Goal: Transaction & Acquisition: Purchase product/service

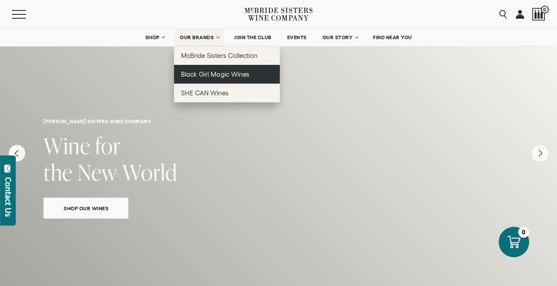
click at [214, 70] on link "Black Girl Magic Wines" at bounding box center [227, 74] width 106 height 19
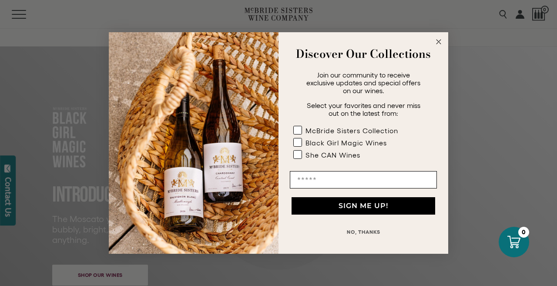
click at [441, 40] on circle "Close dialog" at bounding box center [439, 42] width 10 height 10
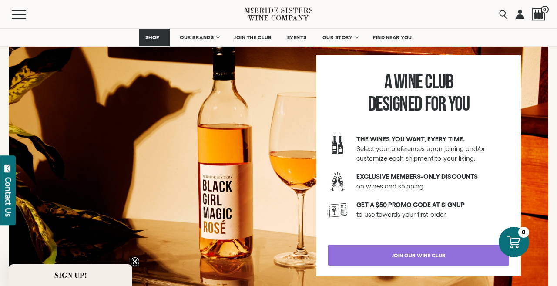
scroll to position [1511, 0]
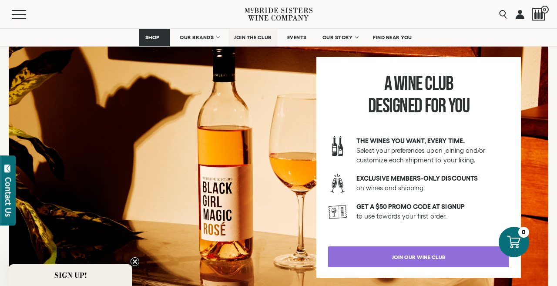
click at [264, 39] on span "JOIN THE CLUB" at bounding box center [252, 37] width 37 height 6
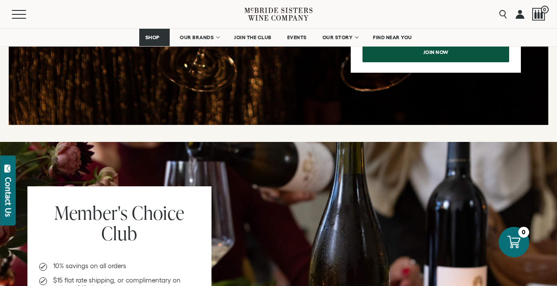
scroll to position [202, 0]
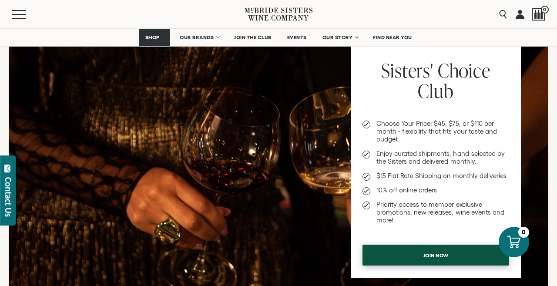
click at [424, 259] on span "Join now" at bounding box center [436, 255] width 56 height 17
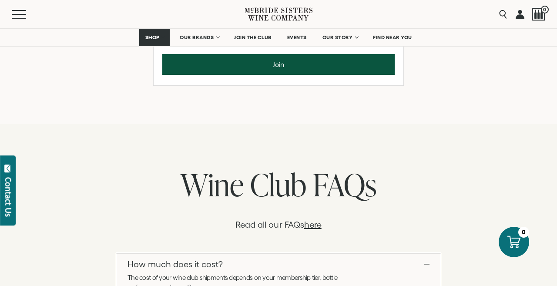
scroll to position [397, 0]
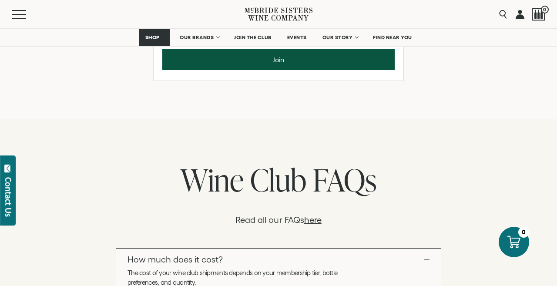
click at [297, 39] on button "Give as a gift" at bounding box center [279, 33] width 56 height 10
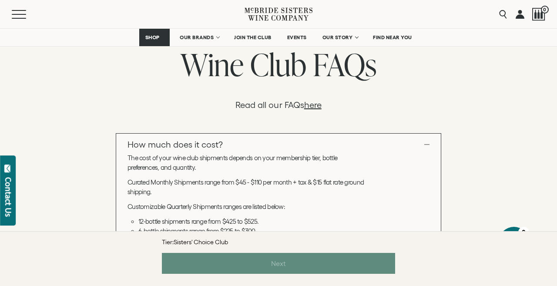
scroll to position [534, 0]
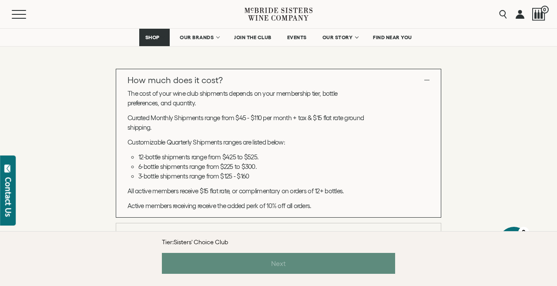
drag, startPoint x: 242, startPoint y: 7, endPoint x: 324, endPoint y: 21, distance: 83.4
click at [325, 21] on div "Menu Search 0" at bounding box center [278, 14] width 557 height 28
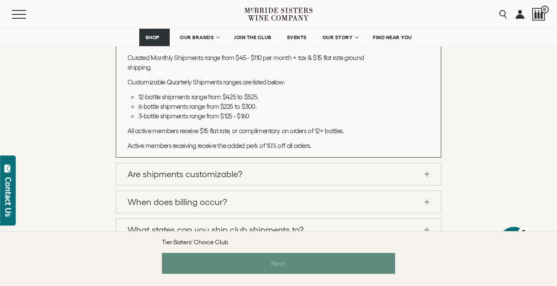
scroll to position [595, 0]
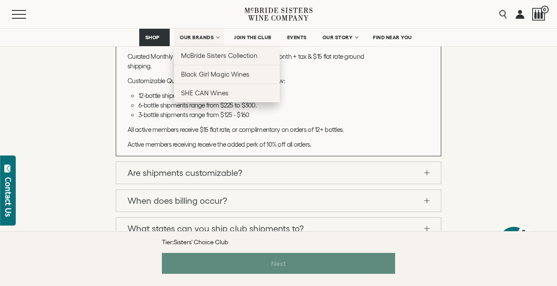
click at [211, 38] on span "OUR BRANDS" at bounding box center [197, 37] width 34 height 6
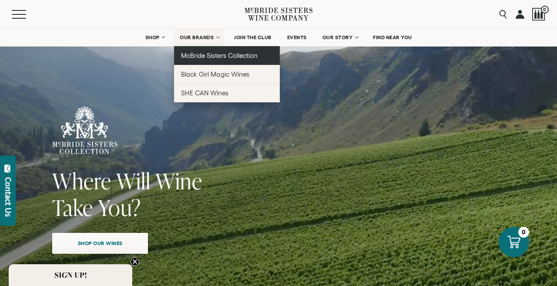
click at [217, 57] on span "McBride Sisters Collection" at bounding box center [219, 55] width 77 height 7
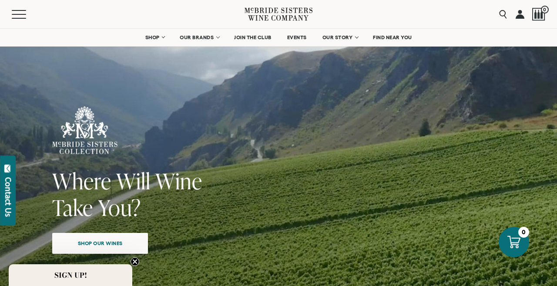
scroll to position [5, 0]
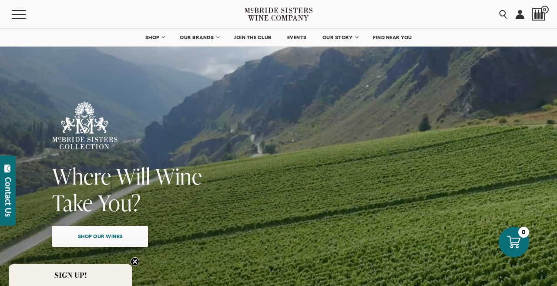
click at [120, 234] on span "Shop our wines" at bounding box center [100, 236] width 75 height 17
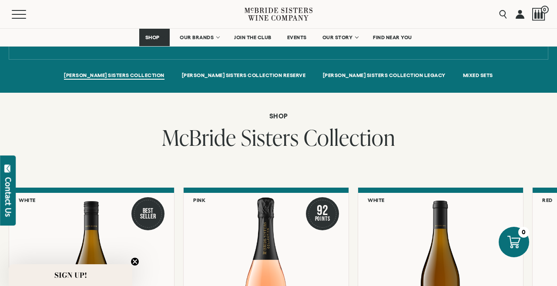
scroll to position [613, 0]
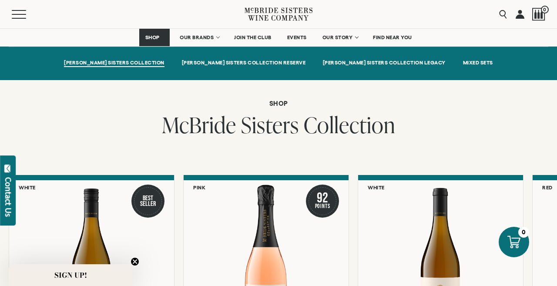
click at [239, 55] on li "[PERSON_NAME] SISTERS COLLECTION RESERVE" at bounding box center [243, 63] width 141 height 16
click at [239, 60] on span "[PERSON_NAME] SISTERS COLLECTION RESERVE" at bounding box center [244, 63] width 124 height 7
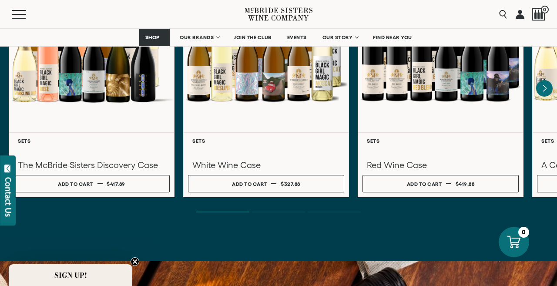
scroll to position [2706, 0]
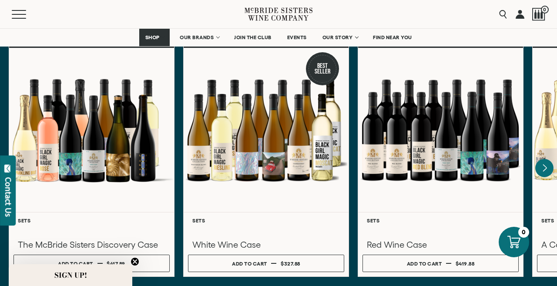
click at [544, 165] on icon "Next" at bounding box center [544, 168] width 3 height 7
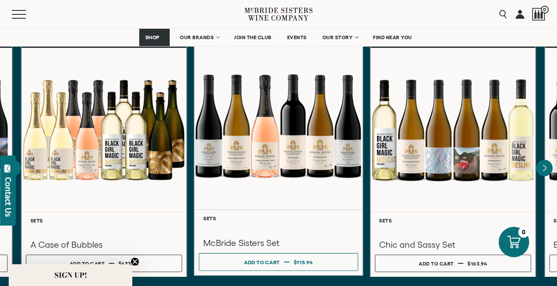
click at [241, 237] on h3 "McBride Sisters Set" at bounding box center [278, 243] width 151 height 12
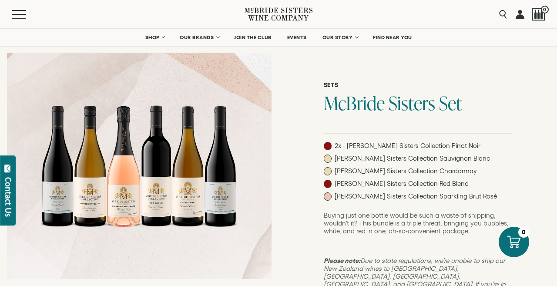
scroll to position [31, 0]
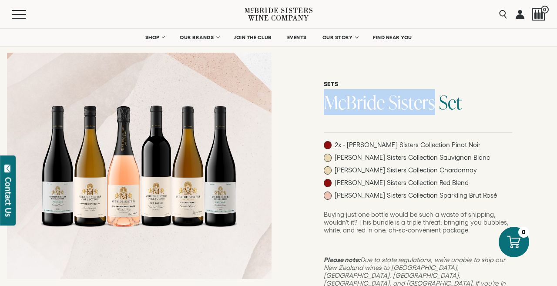
drag, startPoint x: 329, startPoint y: 98, endPoint x: 435, endPoint y: 101, distance: 105.8
click at [435, 101] on h1 "McBride Sisters Set" at bounding box center [418, 102] width 188 height 18
copy h1 "McBride Sisters"
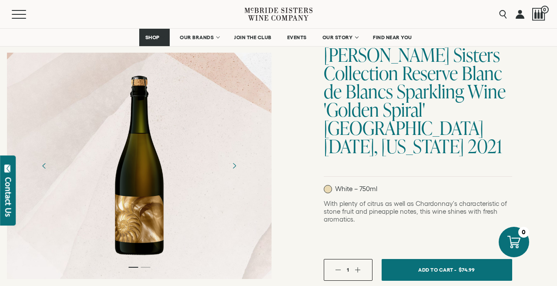
scroll to position [80, 0]
